Goal: Task Accomplishment & Management: Manage account settings

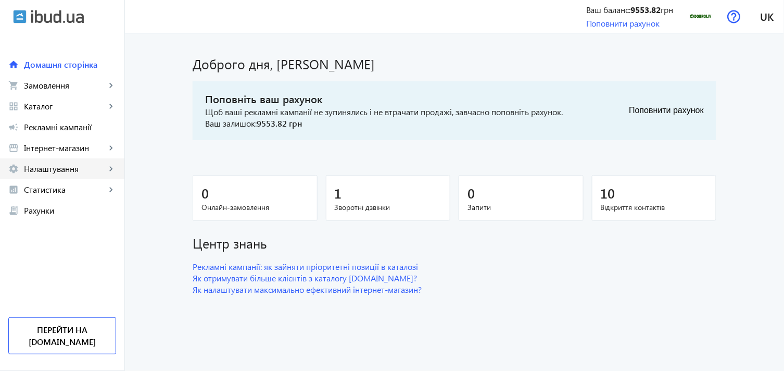
click at [61, 172] on span "Налаштування" at bounding box center [65, 168] width 82 height 10
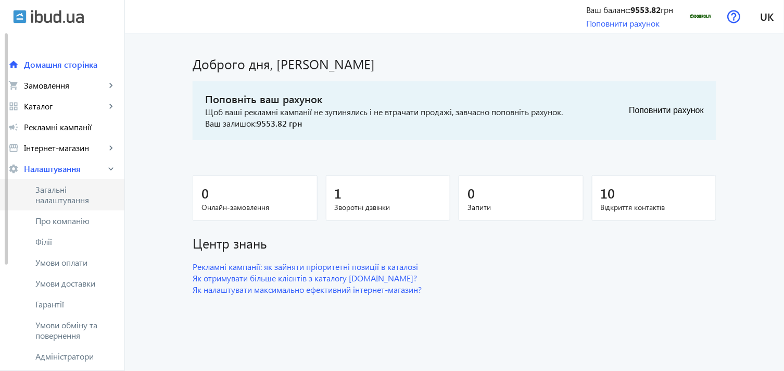
click at [70, 196] on span "Загальні налаштування" at bounding box center [75, 194] width 81 height 21
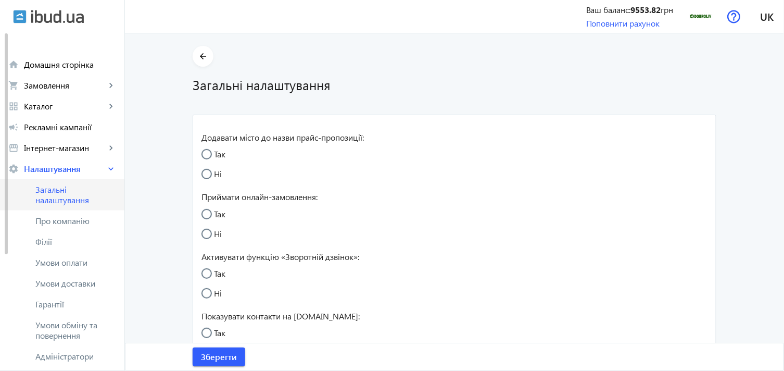
radio input "true"
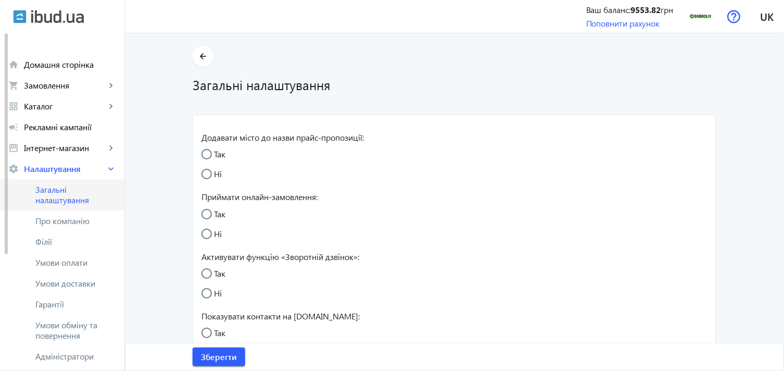
radio input "true"
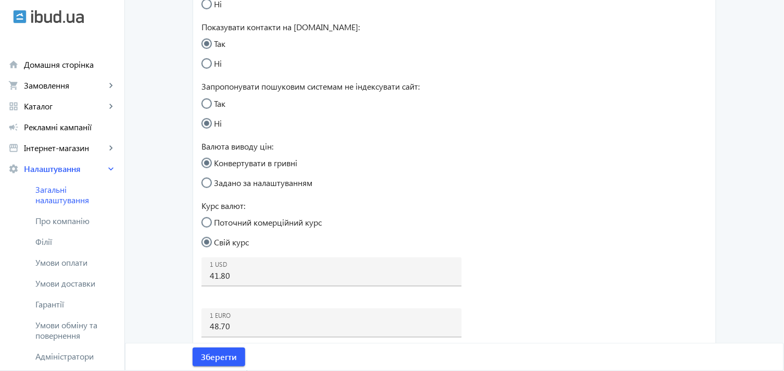
scroll to position [347, 0]
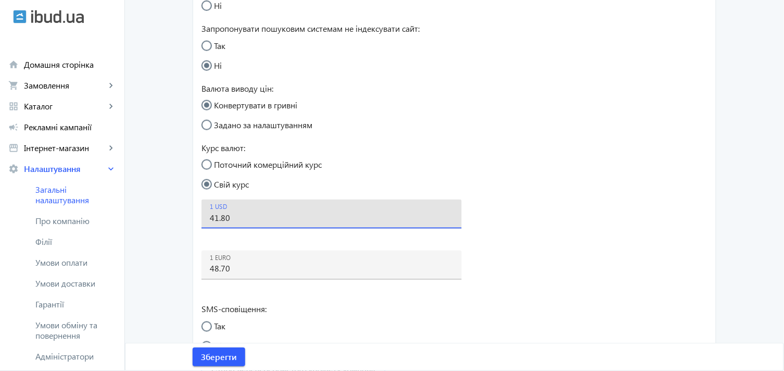
click at [215, 220] on input "41.80" at bounding box center [332, 217] width 244 height 11
click at [220, 217] on input "42.80" at bounding box center [332, 217] width 244 height 11
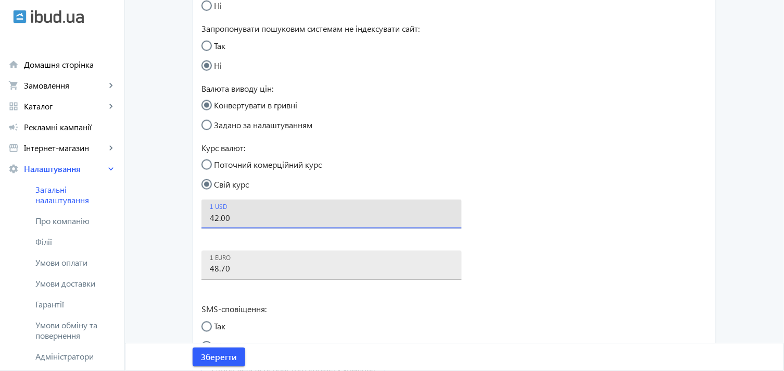
type input "42.00"
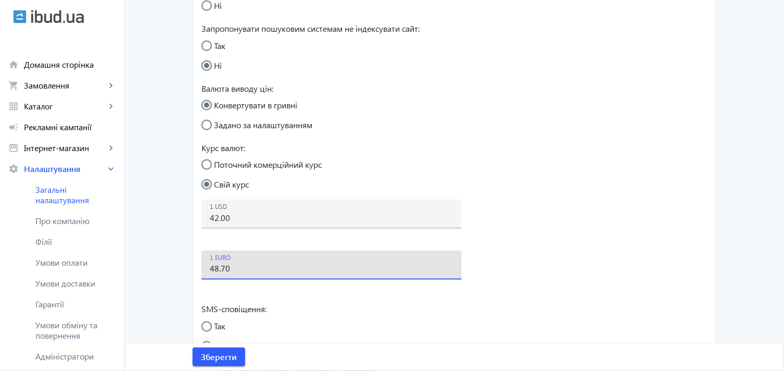
click at [220, 269] on input "48.70" at bounding box center [332, 268] width 244 height 11
type input "48.90"
click at [214, 352] on span "Зберегти" at bounding box center [219, 356] width 36 height 11
